Goal: Task Accomplishment & Management: Use online tool/utility

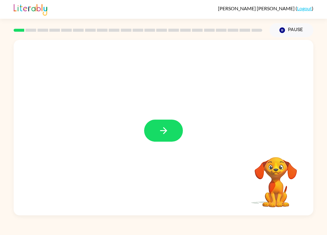
click at [170, 125] on button "button" at bounding box center [163, 131] width 39 height 22
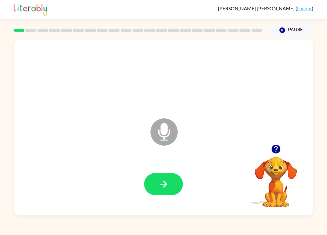
click at [170, 192] on button "button" at bounding box center [163, 184] width 39 height 22
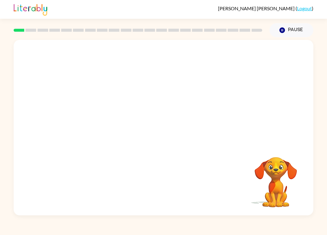
click at [59, 233] on div "[PERSON_NAME] ( Logout ) Pause Pause Your browser must support playing .mp4 fil…" at bounding box center [163, 117] width 327 height 235
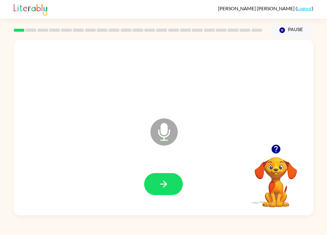
click at [267, 155] on div at bounding box center [275, 149] width 61 height 15
click at [277, 150] on icon "button" at bounding box center [275, 149] width 9 height 9
click at [169, 185] on icon "button" at bounding box center [163, 184] width 11 height 11
click at [167, 187] on icon "button" at bounding box center [163, 184] width 11 height 11
click at [166, 189] on icon "button" at bounding box center [163, 184] width 11 height 11
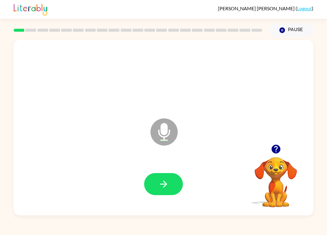
click at [170, 189] on button "button" at bounding box center [163, 184] width 39 height 22
click at [159, 183] on icon "button" at bounding box center [163, 184] width 11 height 11
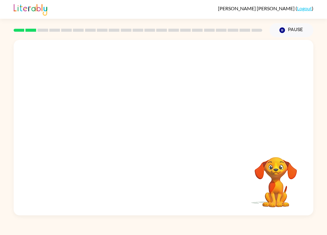
click at [326, 233] on div "[PERSON_NAME] ( Logout ) Pause Pause Your browser must support playing .mp4 fil…" at bounding box center [163, 117] width 327 height 235
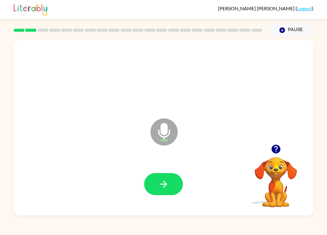
click at [163, 182] on icon "button" at bounding box center [163, 184] width 11 height 11
click at [166, 177] on button "button" at bounding box center [163, 184] width 39 height 22
click at [171, 179] on button "button" at bounding box center [163, 184] width 39 height 22
click at [169, 185] on button "button" at bounding box center [163, 184] width 39 height 22
click at [167, 182] on icon "button" at bounding box center [163, 184] width 11 height 11
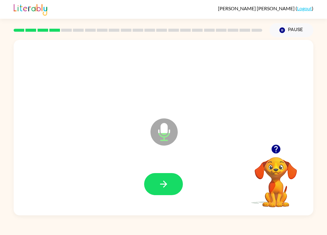
click at [166, 179] on icon "button" at bounding box center [163, 184] width 11 height 11
click at [277, 149] on icon "button" at bounding box center [275, 149] width 9 height 9
click at [162, 190] on button "button" at bounding box center [163, 184] width 39 height 22
click at [174, 171] on div at bounding box center [163, 184] width 287 height 51
click at [279, 160] on video "Your browser must support playing .mp4 files to use Literably. Please try using…" at bounding box center [275, 178] width 61 height 61
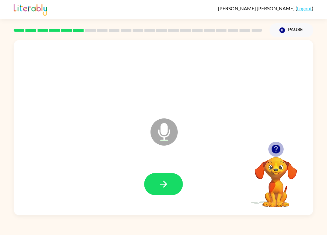
click at [280, 146] on icon "button" at bounding box center [276, 149] width 11 height 11
click at [274, 151] on video "Your browser must support playing .mp4 files to use Literably. Please try using…" at bounding box center [275, 178] width 61 height 61
click at [169, 176] on button "button" at bounding box center [163, 184] width 39 height 22
click at [163, 175] on button "button" at bounding box center [163, 184] width 39 height 22
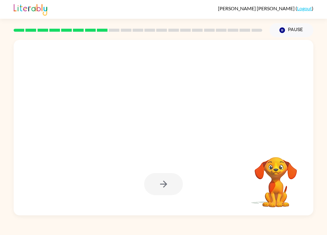
click at [274, 230] on div "[PERSON_NAME] ( Logout ) Pause Pause Your browser must support playing .mp4 fil…" at bounding box center [163, 117] width 327 height 235
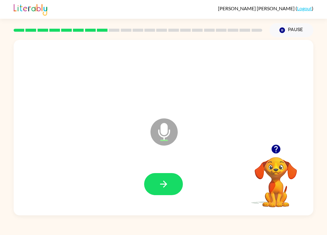
click at [159, 194] on button "button" at bounding box center [163, 184] width 39 height 22
click at [167, 188] on icon "button" at bounding box center [163, 184] width 11 height 11
click at [168, 180] on icon "button" at bounding box center [163, 184] width 11 height 11
click at [166, 186] on icon "button" at bounding box center [163, 184] width 7 height 7
click at [279, 146] on icon "button" at bounding box center [276, 149] width 11 height 11
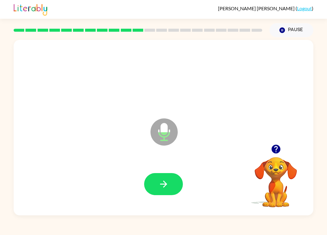
click at [148, 184] on button "button" at bounding box center [163, 184] width 39 height 22
click at [177, 181] on button "button" at bounding box center [163, 184] width 39 height 22
click at [162, 179] on button "button" at bounding box center [163, 184] width 39 height 22
click at [168, 183] on icon "button" at bounding box center [163, 184] width 11 height 11
click at [148, 201] on div at bounding box center [163, 184] width 287 height 51
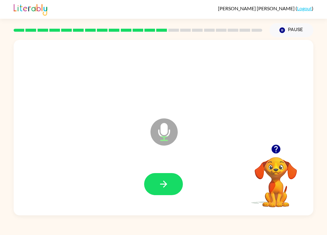
click at [163, 179] on button "button" at bounding box center [163, 184] width 39 height 22
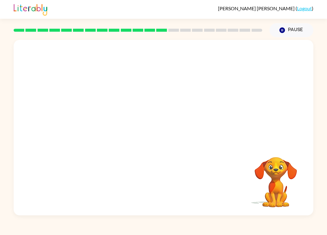
click at [254, 234] on div "[PERSON_NAME] ( Logout ) Pause Pause Your browser must support playing .mp4 fil…" at bounding box center [163, 117] width 327 height 235
click at [246, 234] on div "[PERSON_NAME] ( Logout ) Pause Pause Your browser must support playing .mp4 fil…" at bounding box center [163, 117] width 327 height 235
click at [245, 234] on div "[PERSON_NAME] ( Logout ) Pause Pause Your browser must support playing .mp4 fil…" at bounding box center [163, 117] width 327 height 235
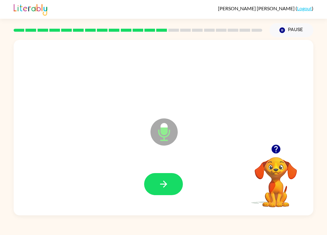
click at [274, 155] on button "button" at bounding box center [275, 149] width 15 height 15
click at [167, 179] on button "button" at bounding box center [163, 184] width 39 height 22
click at [172, 194] on button "button" at bounding box center [163, 184] width 39 height 22
click at [173, 189] on button "button" at bounding box center [163, 184] width 39 height 22
click at [166, 185] on icon "button" at bounding box center [163, 184] width 7 height 7
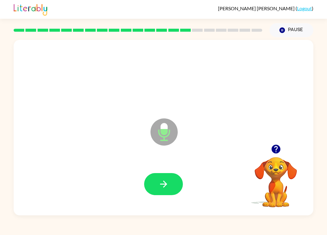
click at [310, 233] on div "[PERSON_NAME] ( Logout ) Pause Pause Microphone The Microphone is here when it …" at bounding box center [163, 117] width 327 height 235
click at [167, 182] on icon "button" at bounding box center [163, 184] width 11 height 11
click at [278, 144] on icon "button" at bounding box center [276, 149] width 11 height 11
click at [176, 178] on button "button" at bounding box center [163, 184] width 39 height 22
click at [173, 193] on button "button" at bounding box center [163, 184] width 39 height 22
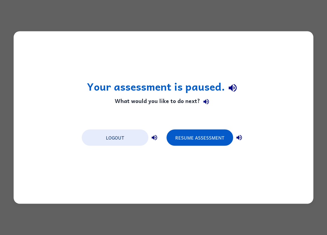
click at [222, 140] on button "Resume Assessment" at bounding box center [199, 138] width 67 height 16
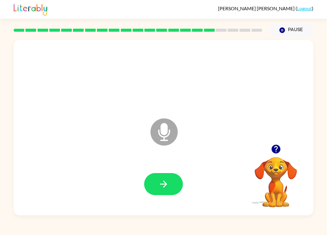
click at [166, 127] on icon "Microphone The Microphone is here when it is your turn to talk" at bounding box center [194, 139] width 91 height 45
click at [270, 152] on button "button" at bounding box center [275, 149] width 15 height 15
click at [270, 152] on video "Your browser must support playing .mp4 files to use Literably. Please try using…" at bounding box center [275, 178] width 61 height 61
click at [165, 179] on icon "button" at bounding box center [163, 184] width 11 height 11
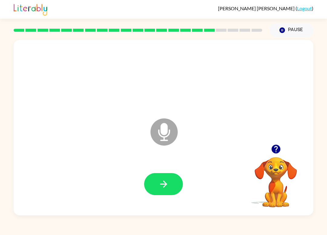
click at [280, 24] on button "Pause Pause" at bounding box center [291, 30] width 44 height 14
click at [166, 185] on icon "button" at bounding box center [163, 184] width 7 height 7
click at [158, 187] on icon "button" at bounding box center [163, 184] width 11 height 11
click at [178, 186] on button "button" at bounding box center [163, 184] width 39 height 22
click at [177, 179] on button "button" at bounding box center [163, 184] width 39 height 22
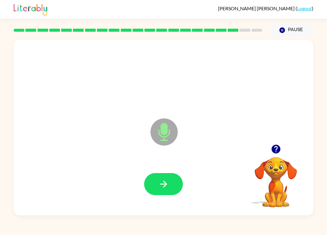
click at [168, 186] on icon "button" at bounding box center [163, 184] width 11 height 11
click at [167, 176] on button "button" at bounding box center [163, 184] width 39 height 22
click at [163, 172] on div at bounding box center [163, 184] width 287 height 51
click at [167, 184] on icon "button" at bounding box center [163, 184] width 11 height 11
click at [170, 183] on button "button" at bounding box center [163, 184] width 39 height 22
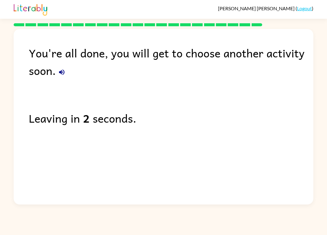
click at [57, 75] on button "button" at bounding box center [62, 72] width 12 height 12
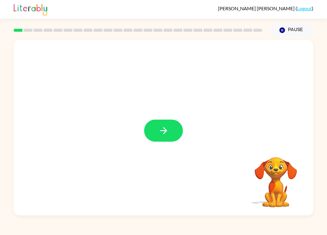
click at [153, 137] on button "button" at bounding box center [163, 131] width 39 height 22
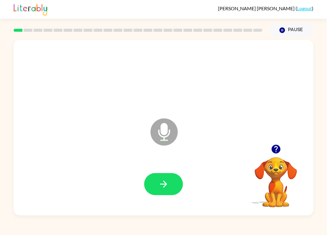
click at [168, 174] on button "button" at bounding box center [163, 184] width 39 height 22
click at [176, 173] on div at bounding box center [163, 184] width 287 height 51
click at [175, 182] on button "button" at bounding box center [163, 184] width 39 height 22
click at [163, 186] on icon "button" at bounding box center [163, 184] width 11 height 11
click at [159, 185] on icon "button" at bounding box center [163, 184] width 11 height 11
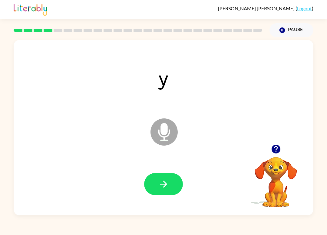
click at [157, 176] on button "button" at bounding box center [163, 184] width 39 height 22
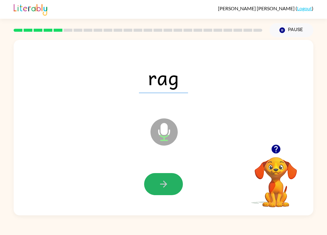
click at [165, 192] on button "button" at bounding box center [163, 184] width 39 height 22
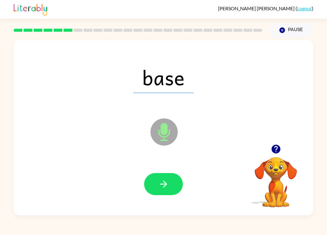
click at [178, 176] on button "button" at bounding box center [163, 184] width 39 height 22
click at [172, 179] on button "button" at bounding box center [163, 184] width 39 height 22
click at [156, 187] on button "button" at bounding box center [163, 184] width 39 height 22
click at [168, 190] on button "button" at bounding box center [163, 184] width 39 height 22
click at [176, 184] on button "button" at bounding box center [163, 184] width 39 height 22
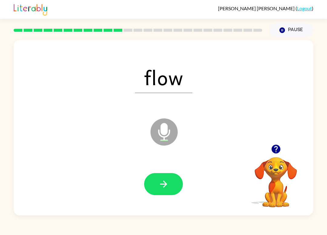
click at [315, 222] on div "Benny Nichols ( Logout ) Pause Pause flow Microphone The Microphone is here whe…" at bounding box center [163, 117] width 327 height 235
click at [163, 184] on icon "button" at bounding box center [163, 184] width 11 height 11
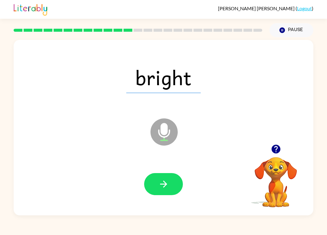
click at [170, 183] on button "button" at bounding box center [163, 184] width 39 height 22
click at [171, 185] on button "button" at bounding box center [163, 184] width 39 height 22
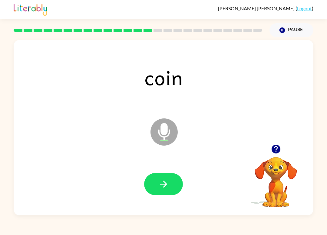
click at [174, 181] on button "button" at bounding box center [163, 184] width 39 height 22
click at [168, 185] on icon "button" at bounding box center [163, 184] width 11 height 11
click at [176, 189] on button "button" at bounding box center [163, 184] width 39 height 22
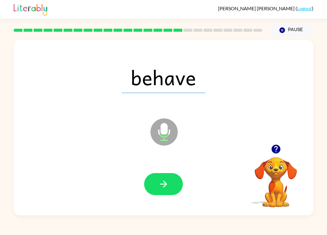
click at [170, 184] on button "button" at bounding box center [163, 184] width 39 height 22
click at [169, 181] on button "button" at bounding box center [163, 184] width 39 height 22
click at [173, 183] on button "button" at bounding box center [163, 184] width 39 height 22
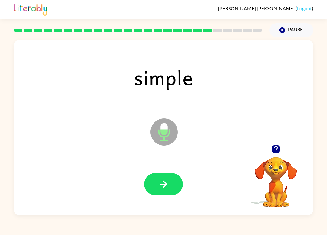
click at [174, 179] on button "button" at bounding box center [163, 184] width 39 height 22
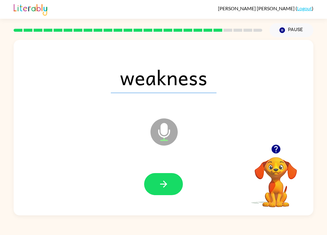
click at [164, 181] on icon "button" at bounding box center [163, 184] width 11 height 11
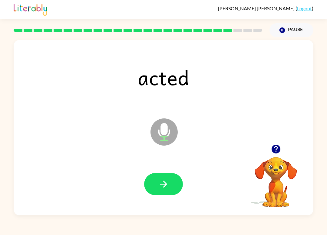
click at [169, 182] on button "button" at bounding box center [163, 184] width 39 height 22
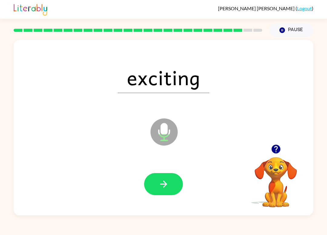
click at [165, 179] on button "button" at bounding box center [163, 184] width 39 height 22
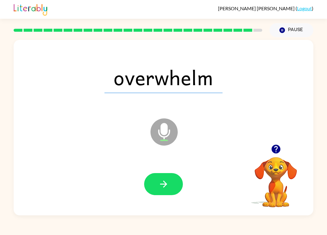
click at [173, 183] on button "button" at bounding box center [163, 184] width 39 height 22
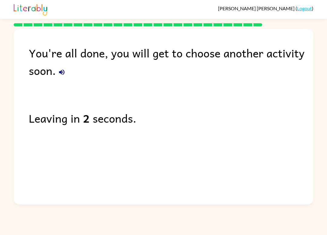
click at [59, 71] on icon "button" at bounding box center [61, 72] width 7 height 7
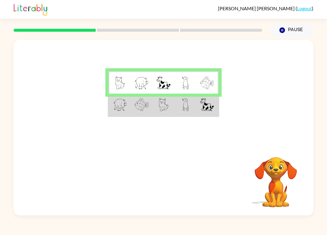
click at [207, 111] on img at bounding box center [207, 104] width 14 height 13
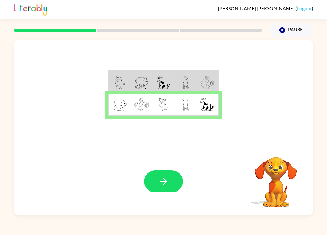
click at [170, 183] on button "button" at bounding box center [163, 182] width 39 height 22
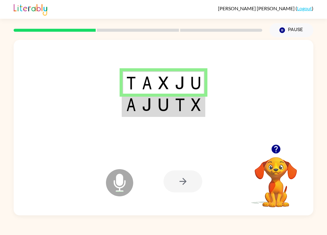
click at [190, 113] on td at bounding box center [196, 105] width 16 height 23
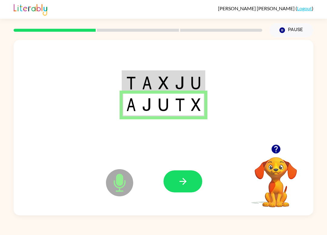
click at [195, 179] on button "button" at bounding box center [182, 182] width 39 height 22
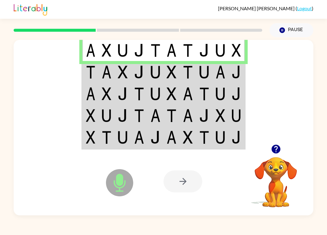
click at [116, 74] on td at bounding box center [123, 72] width 16 height 22
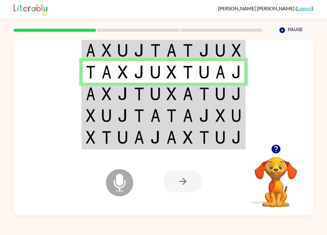
click at [183, 99] on img at bounding box center [188, 93] width 10 height 13
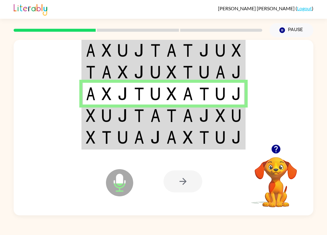
click at [214, 129] on td at bounding box center [220, 137] width 16 height 23
click at [212, 125] on td at bounding box center [220, 116] width 16 height 22
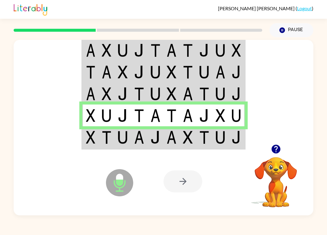
click at [216, 144] on img at bounding box center [220, 137] width 10 height 13
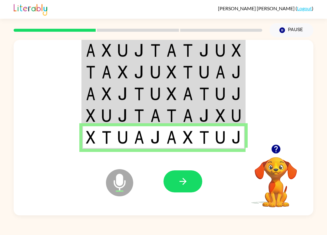
click at [186, 184] on icon "button" at bounding box center [183, 181] width 11 height 11
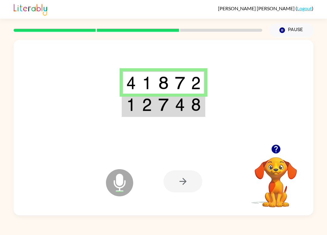
click at [189, 103] on td at bounding box center [196, 105] width 16 height 23
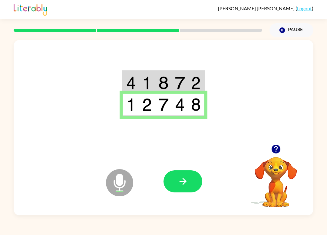
click at [189, 185] on button "button" at bounding box center [182, 182] width 39 height 22
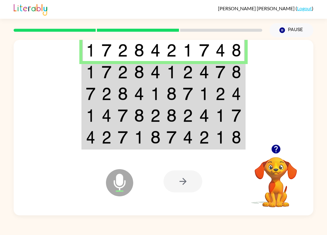
click at [222, 76] on img at bounding box center [220, 72] width 10 height 13
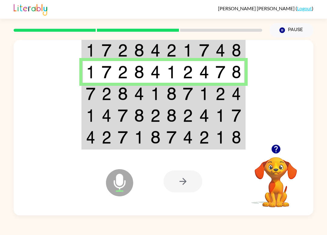
click at [226, 101] on td at bounding box center [220, 94] width 16 height 22
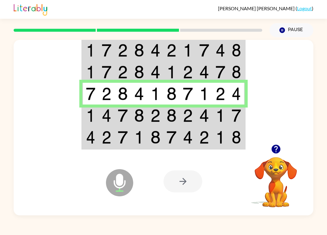
click at [218, 120] on img at bounding box center [220, 115] width 10 height 13
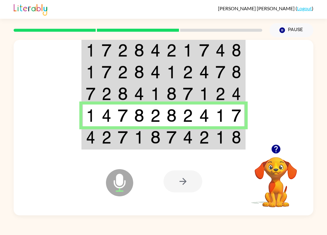
click at [236, 143] on img at bounding box center [235, 137] width 9 height 13
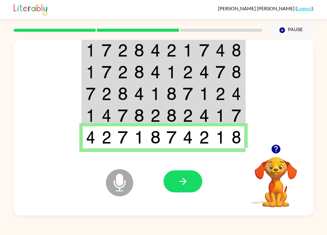
click at [188, 184] on icon "button" at bounding box center [183, 181] width 11 height 11
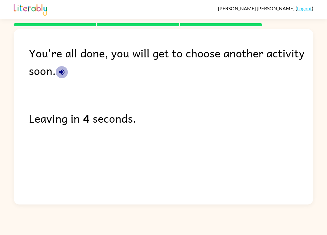
click at [60, 67] on button "button" at bounding box center [62, 72] width 12 height 12
